Goal: Task Accomplishment & Management: Use online tool/utility

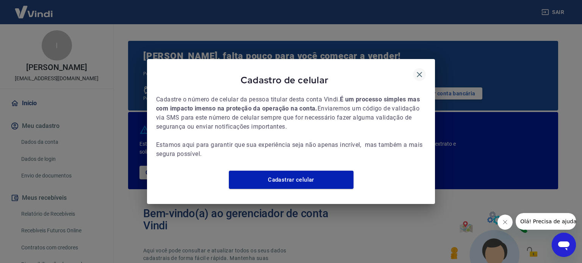
click at [421, 71] on icon "button" at bounding box center [419, 74] width 9 height 9
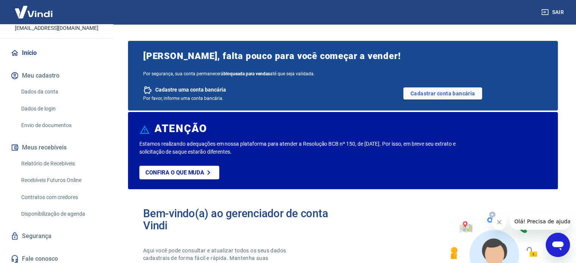
scroll to position [54, 0]
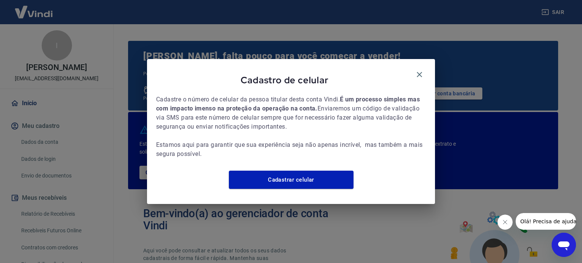
click at [61, 136] on div "Cadastro de celular Cadastre o número de celular da pessoa titular desta conta …" at bounding box center [291, 131] width 582 height 263
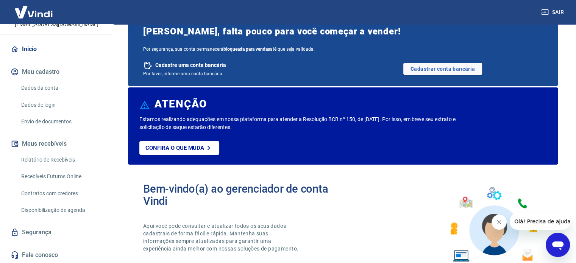
scroll to position [38, 0]
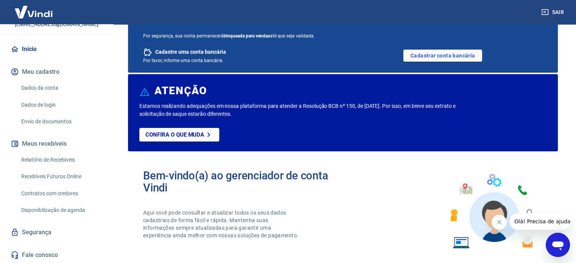
click at [45, 159] on link "Relatório de Recebíveis" at bounding box center [61, 160] width 86 height 16
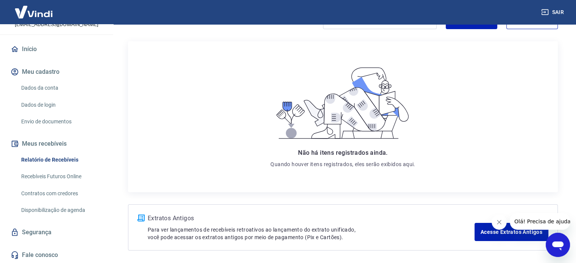
scroll to position [37, 0]
